Goal: Task Accomplishment & Management: Manage account settings

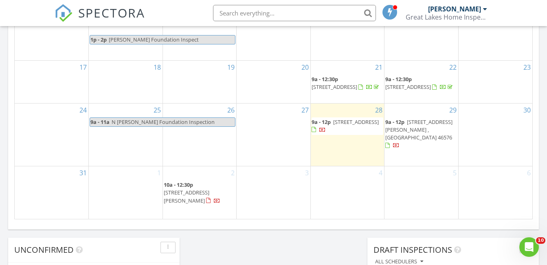
scroll to position [549, 0]
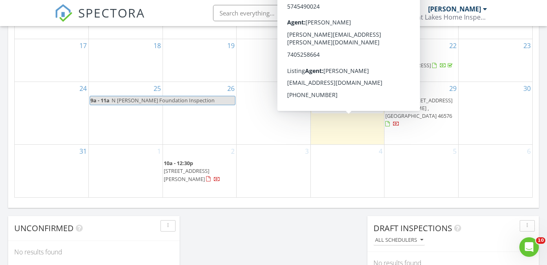
click at [337, 104] on span "54 Fairlane Dr , Warsaw 46580" at bounding box center [356, 99] width 46 height 7
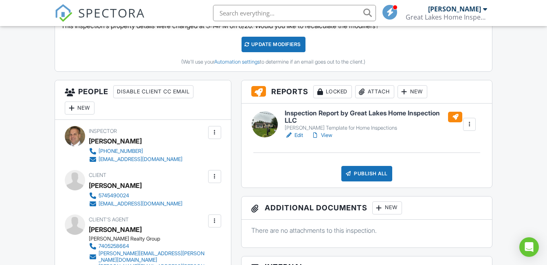
click at [368, 117] on h6 "Inspection Report by Great Lakes Home Inspection LLC" at bounding box center [372, 116] width 177 height 14
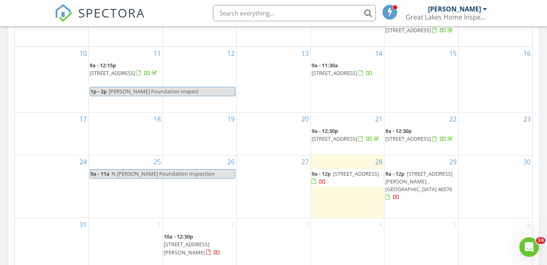
scroll to position [478, 0]
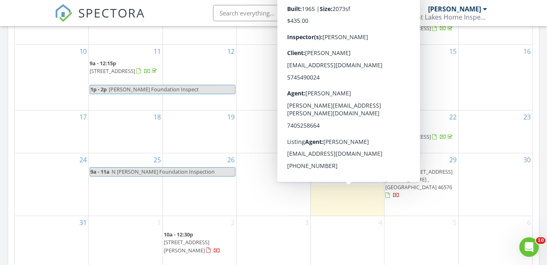
click at [343, 175] on span "54 Fairlane Dr , Warsaw 46580" at bounding box center [356, 171] width 46 height 7
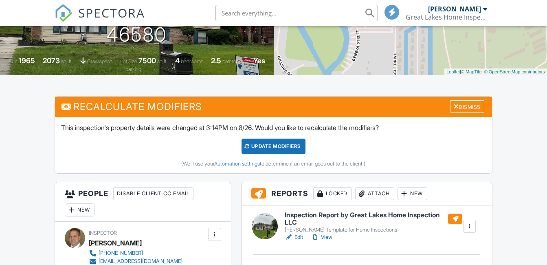
click at [369, 217] on h6 "Inspection Report by Great Lakes Home Inspection LLC" at bounding box center [372, 218] width 177 height 14
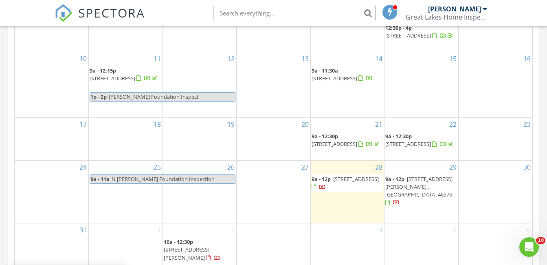
scroll to position [600, 0]
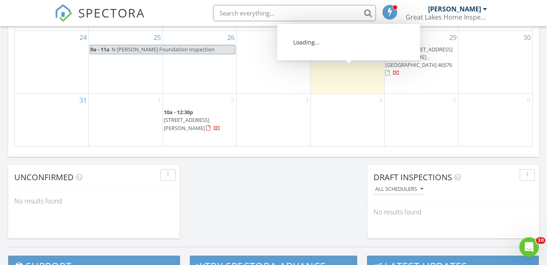
click at [338, 53] on span "54 Fairlane Dr , Warsaw 46580" at bounding box center [356, 49] width 46 height 7
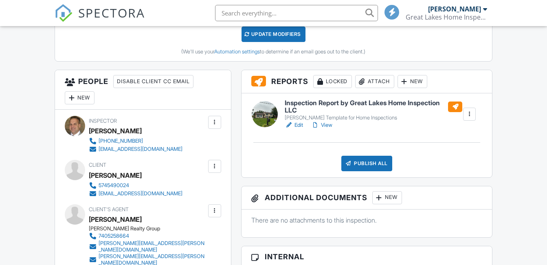
click at [382, 104] on h6 "Inspection Report by Great Lakes Home Inspection LLC" at bounding box center [372, 106] width 177 height 14
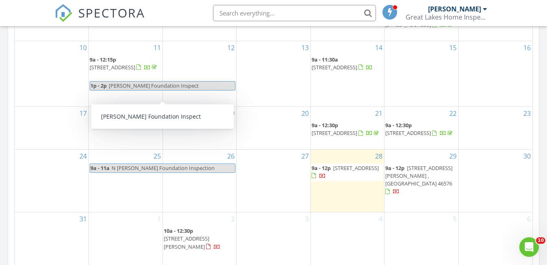
scroll to position [570, 0]
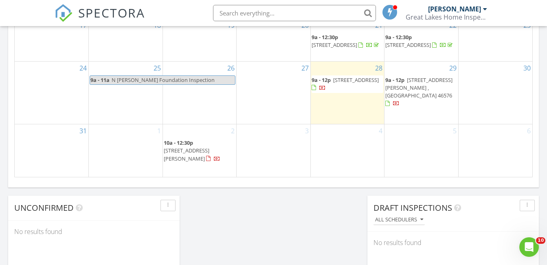
click at [422, 99] on span "[STREET_ADDRESS][PERSON_NAME] , [GEOGRAPHIC_DATA] 46576" at bounding box center [418, 87] width 67 height 23
